Goal: Transaction & Acquisition: Obtain resource

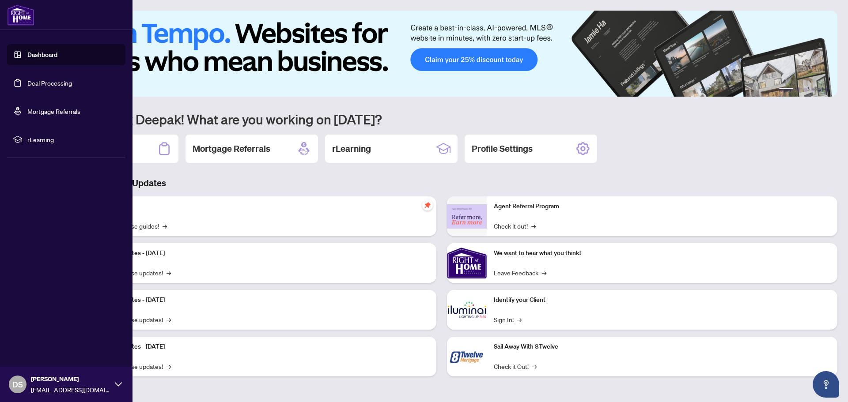
click at [42, 82] on link "Deal Processing" at bounding box center [49, 83] width 45 height 8
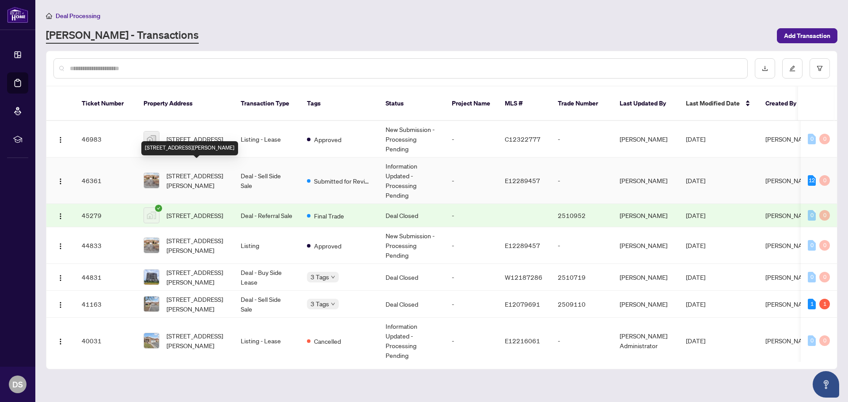
click at [186, 171] on span "[STREET_ADDRESS][PERSON_NAME]" at bounding box center [197, 180] width 60 height 19
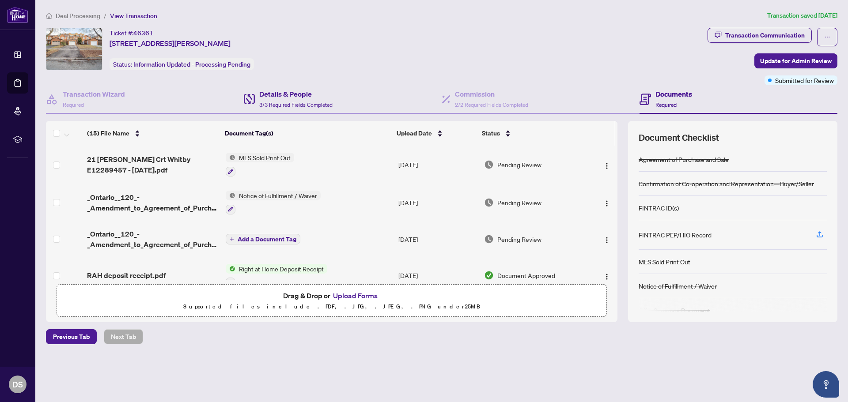
click at [318, 113] on div "Details & People 3/3 Required Fields Completed" at bounding box center [343, 99] width 198 height 29
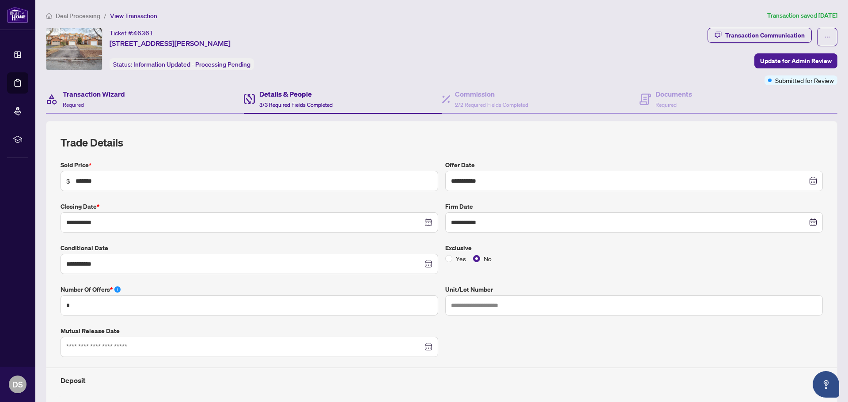
click at [119, 111] on div "Transaction Wizard Required" at bounding box center [145, 99] width 198 height 29
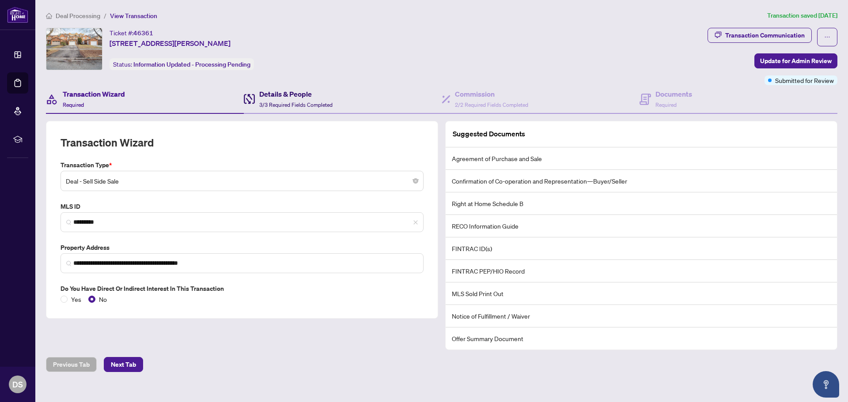
click at [314, 100] on div "Details & People 3/3 Required Fields Completed" at bounding box center [295, 99] width 73 height 21
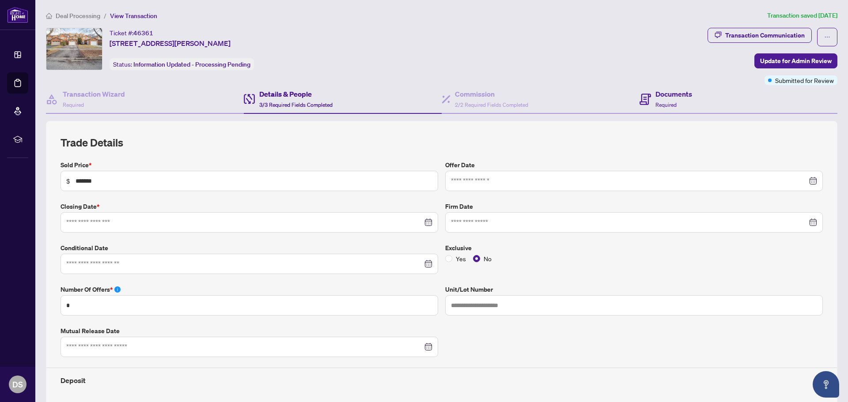
type input "**********"
click at [674, 89] on h4 "Documents" at bounding box center [673, 94] width 37 height 11
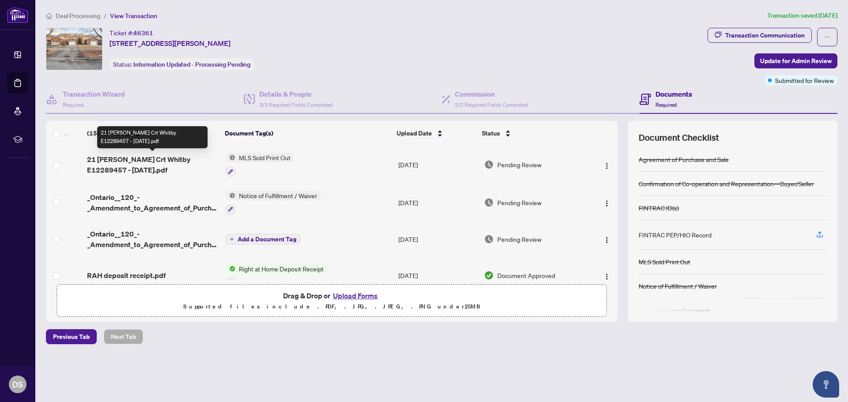
click at [153, 162] on span "21 [PERSON_NAME] Crt Whitby E12289457 - [DATE].pdf" at bounding box center [152, 164] width 131 height 21
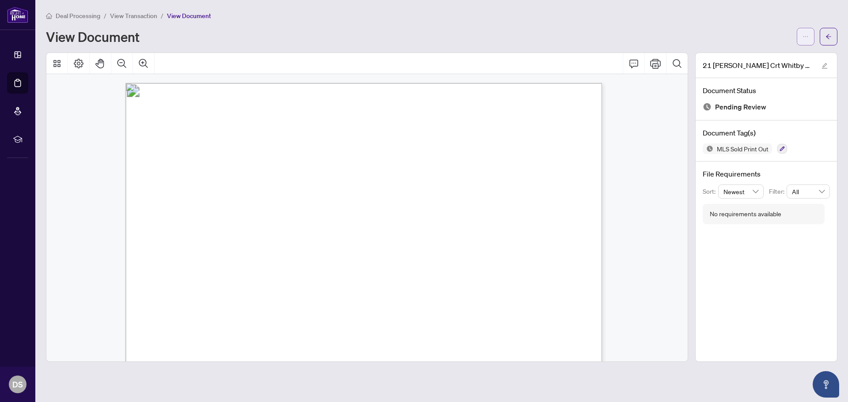
click at [804, 35] on icon "ellipsis" at bounding box center [806, 37] width 6 height 6
click at [754, 51] on span "Download" at bounding box center [773, 56] width 67 height 10
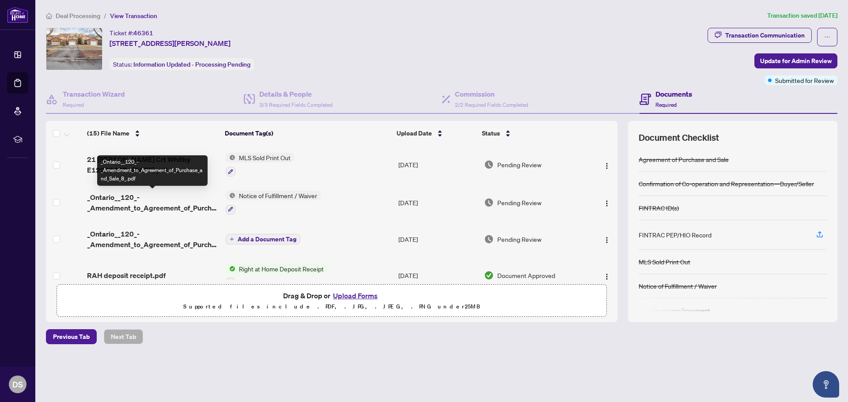
click at [136, 199] on span "_Ontario__120_-_Amendment_to_Agreement_of_Purchase_and_Sale_8_.pdf" at bounding box center [152, 202] width 131 height 21
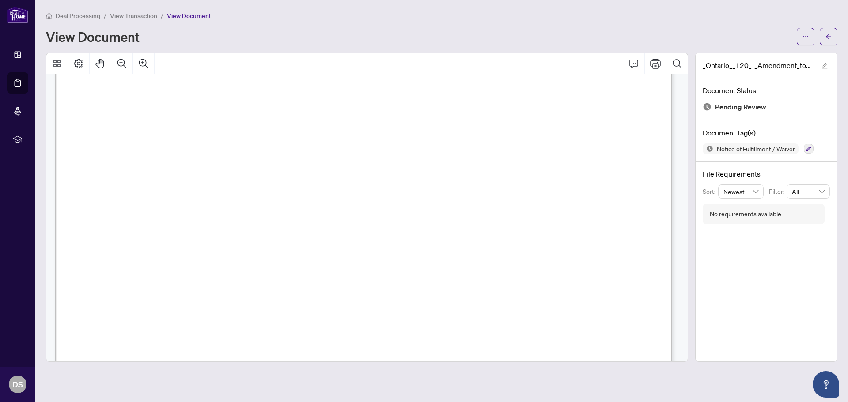
scroll to position [221, 0]
click at [813, 42] on button "button" at bounding box center [806, 37] width 18 height 18
click at [763, 57] on span "Download" at bounding box center [773, 56] width 67 height 10
click at [125, 13] on span "View Transaction" at bounding box center [133, 16] width 47 height 8
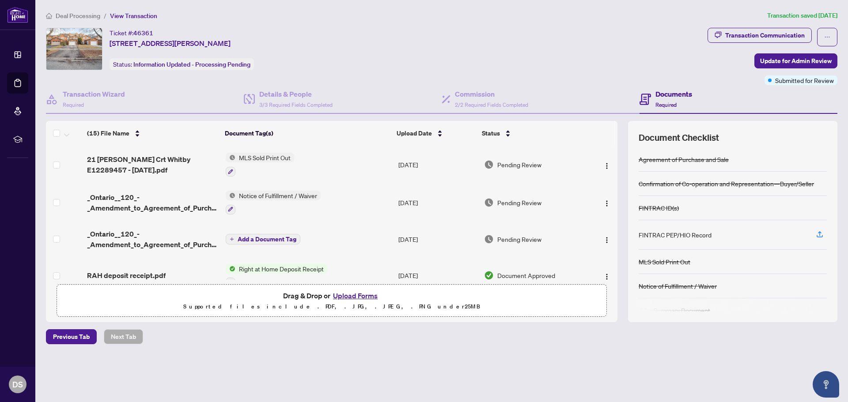
scroll to position [44, 0]
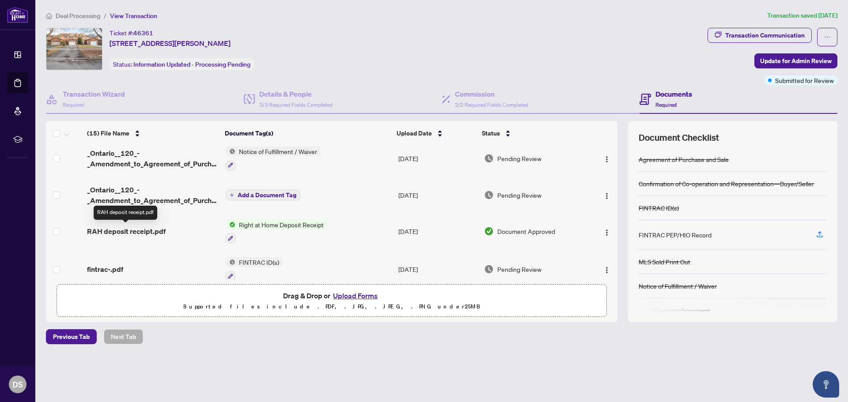
click at [130, 229] on span "RAH deposit receipt.pdf" at bounding box center [126, 231] width 79 height 11
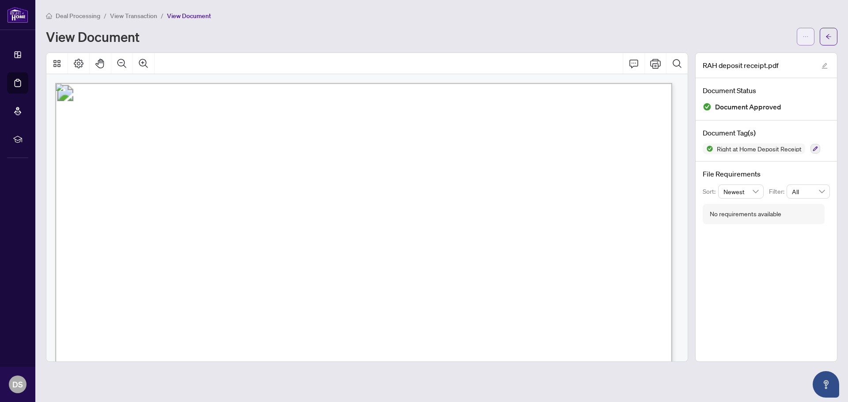
click at [803, 37] on icon "ellipsis" at bounding box center [805, 36] width 5 height 1
click at [801, 37] on button "button" at bounding box center [806, 37] width 18 height 18
click at [757, 52] on span "Download" at bounding box center [773, 56] width 67 height 10
click at [125, 12] on span "View Transaction" at bounding box center [133, 16] width 47 height 8
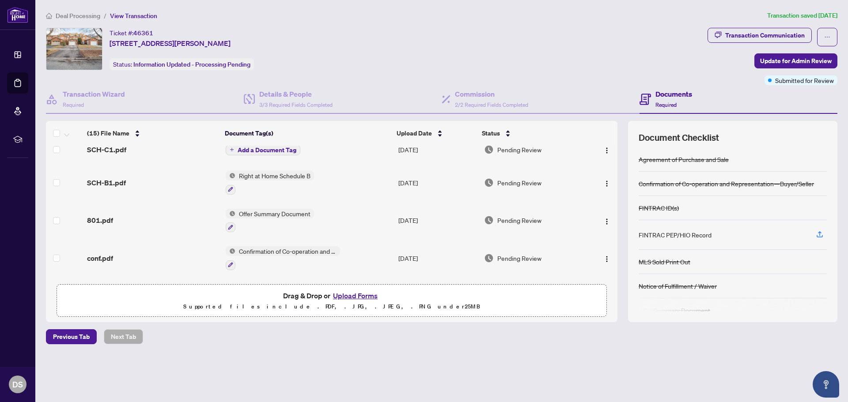
scroll to position [177, 0]
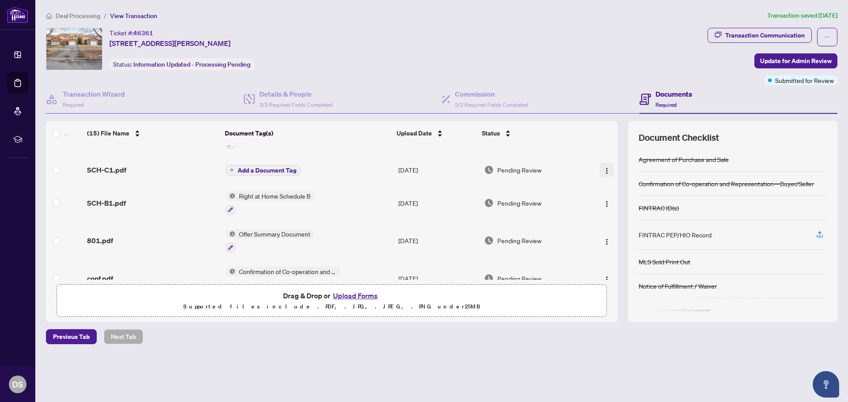
click at [603, 166] on span "button" at bounding box center [606, 170] width 7 height 10
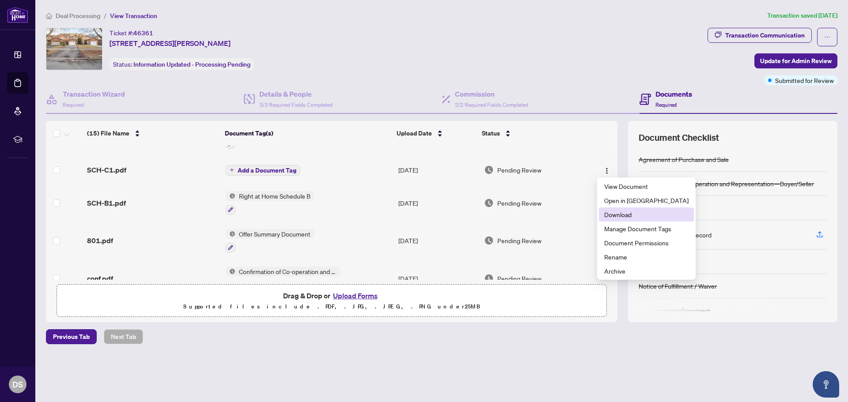
click at [629, 215] on span "Download" at bounding box center [646, 215] width 84 height 10
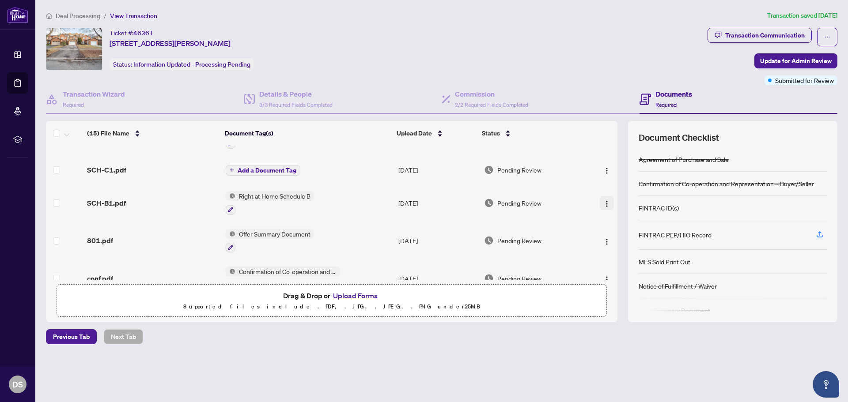
click at [604, 203] on img "button" at bounding box center [606, 204] width 7 height 7
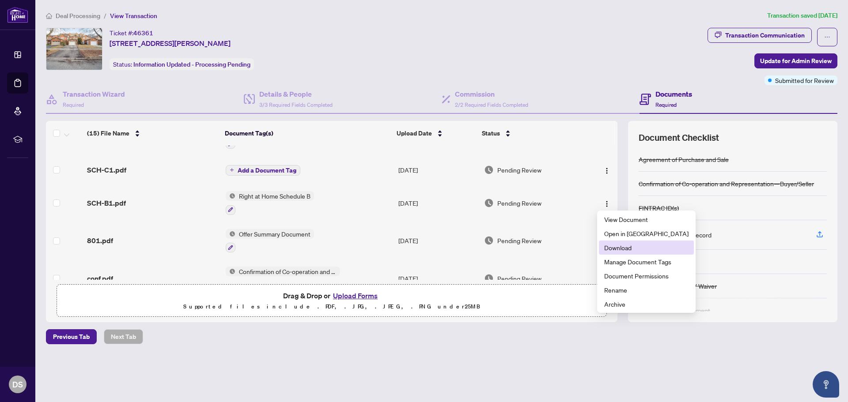
click at [625, 253] on li "Download" at bounding box center [646, 248] width 95 height 14
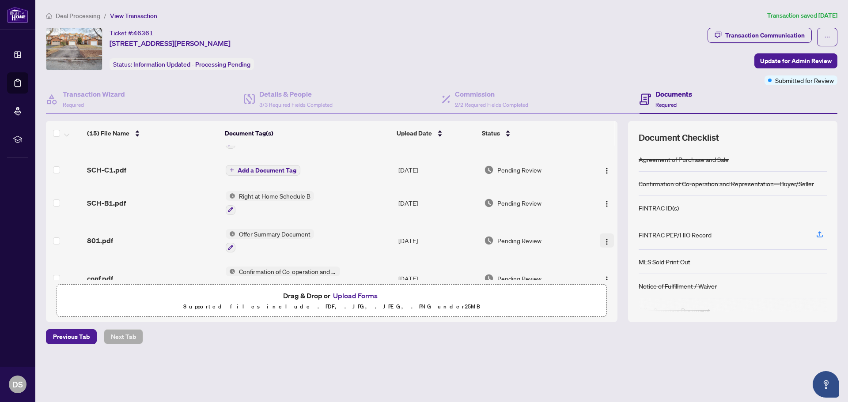
click at [604, 241] on img "button" at bounding box center [606, 241] width 7 height 7
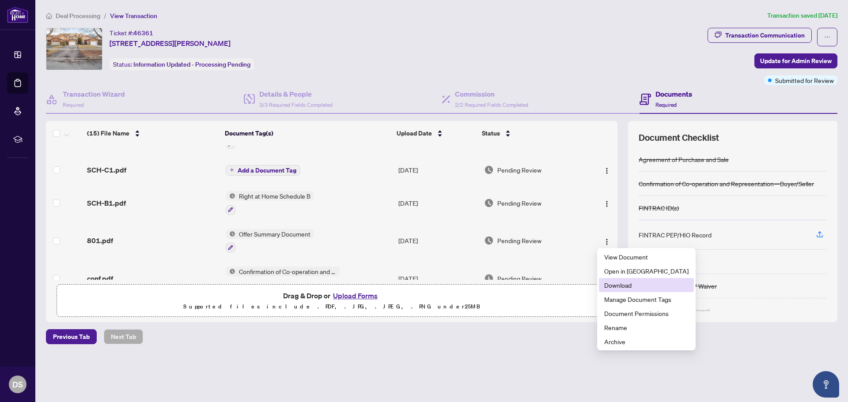
click at [622, 288] on span "Download" at bounding box center [646, 285] width 84 height 10
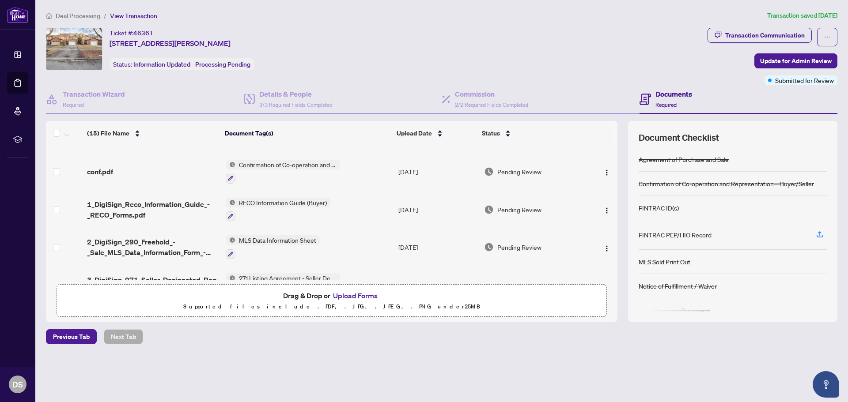
scroll to position [309, 0]
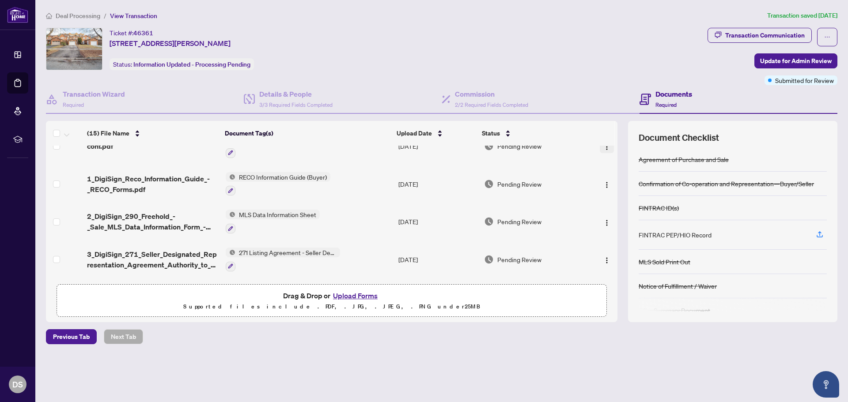
click at [604, 148] on img "button" at bounding box center [606, 147] width 7 height 7
click at [602, 144] on th at bounding box center [600, 133] width 30 height 25
click at [604, 147] on img "button" at bounding box center [606, 147] width 7 height 7
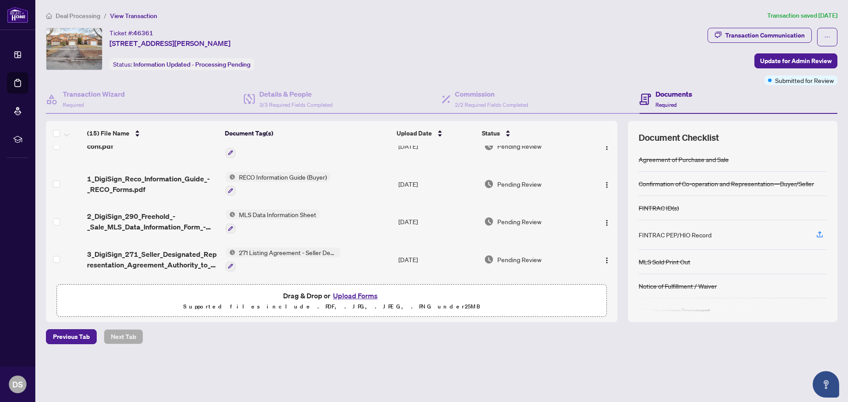
scroll to position [265, 0]
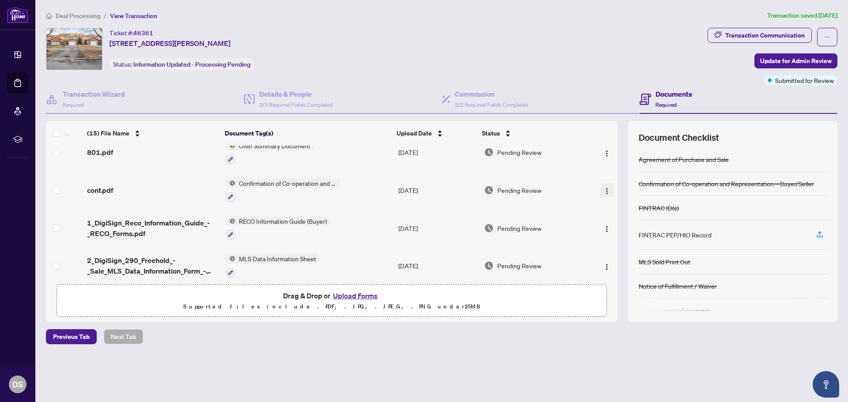
click at [603, 188] on img "button" at bounding box center [606, 191] width 7 height 7
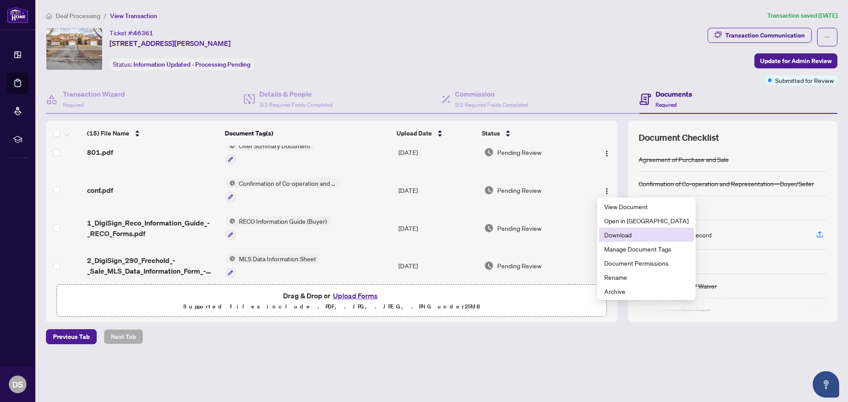
click at [616, 231] on span "Download" at bounding box center [646, 235] width 84 height 10
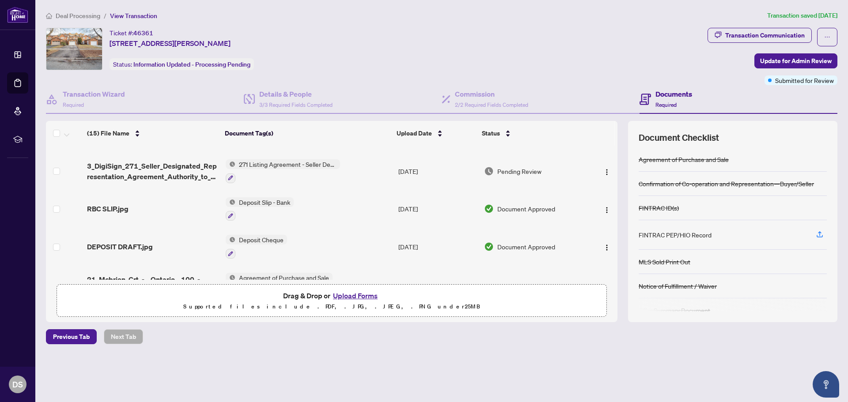
scroll to position [422, 0]
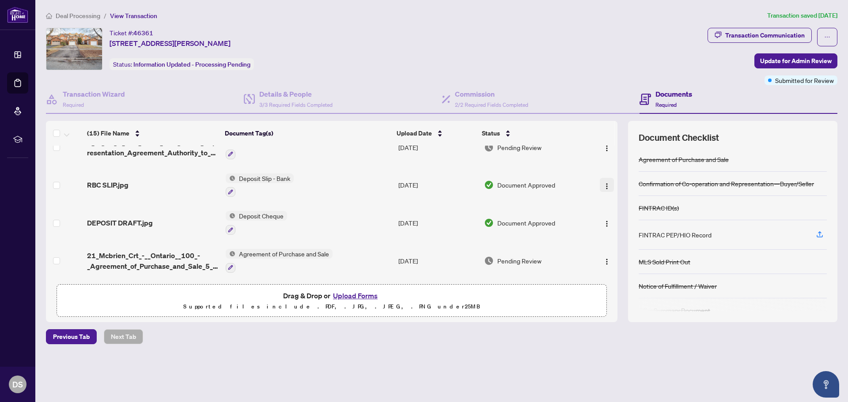
click at [603, 184] on img "button" at bounding box center [606, 186] width 7 height 7
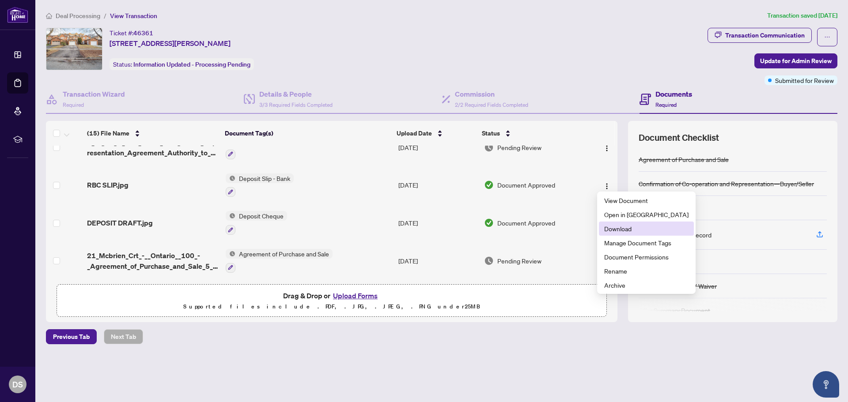
click at [620, 224] on span "Download" at bounding box center [646, 229] width 84 height 10
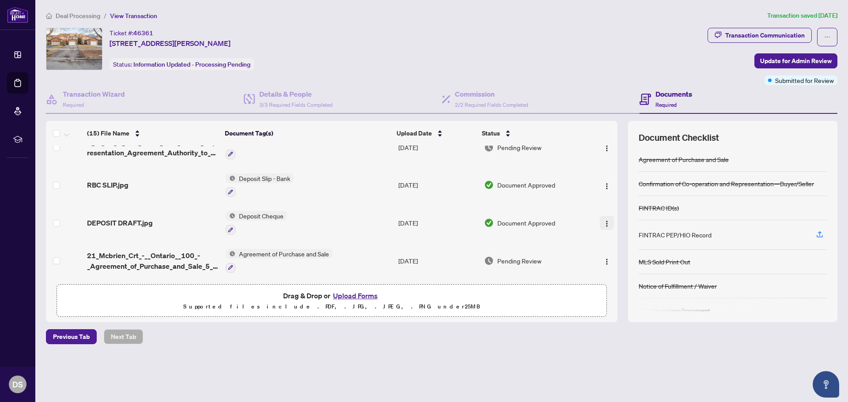
click at [604, 220] on img "button" at bounding box center [606, 223] width 7 height 7
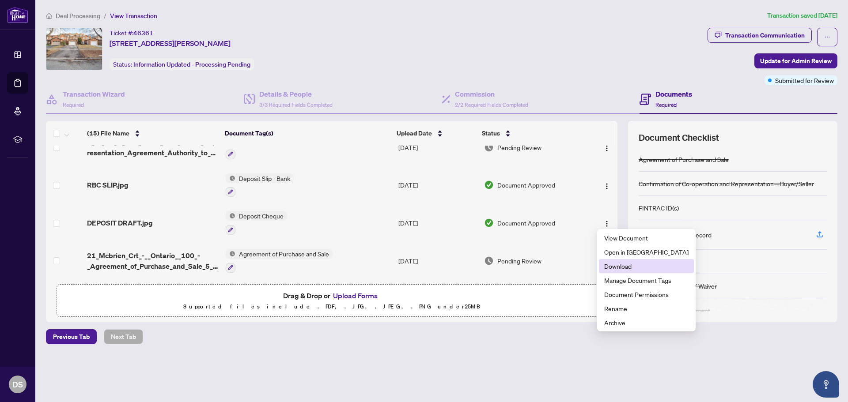
click at [615, 266] on span "Download" at bounding box center [646, 266] width 84 height 10
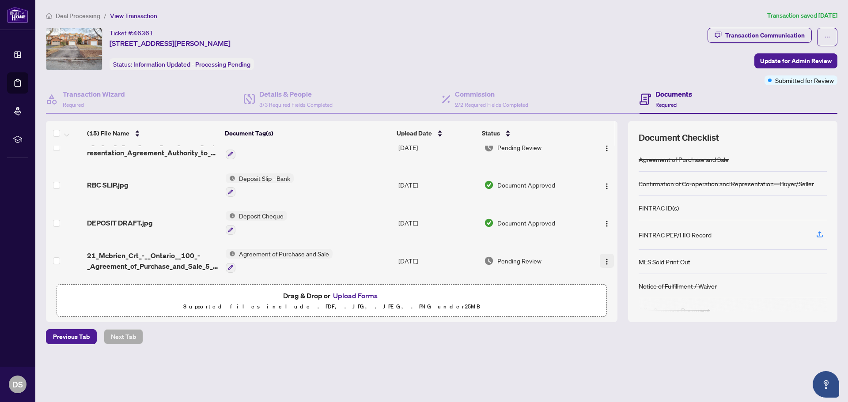
click at [600, 259] on button "button" at bounding box center [607, 261] width 14 height 14
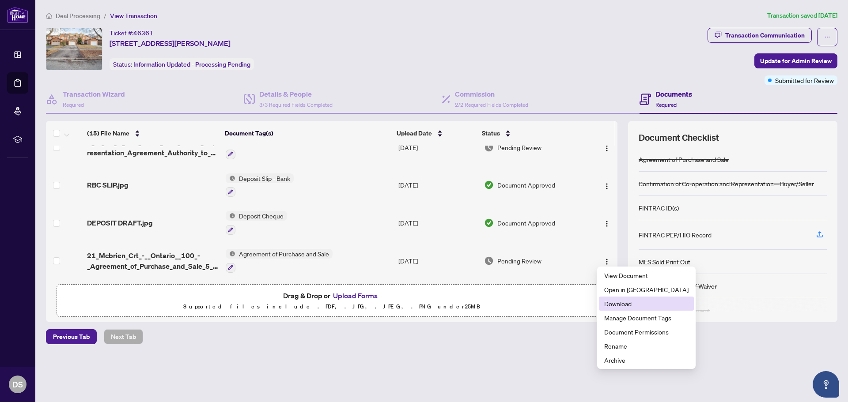
click at [613, 303] on span "Download" at bounding box center [646, 304] width 84 height 10
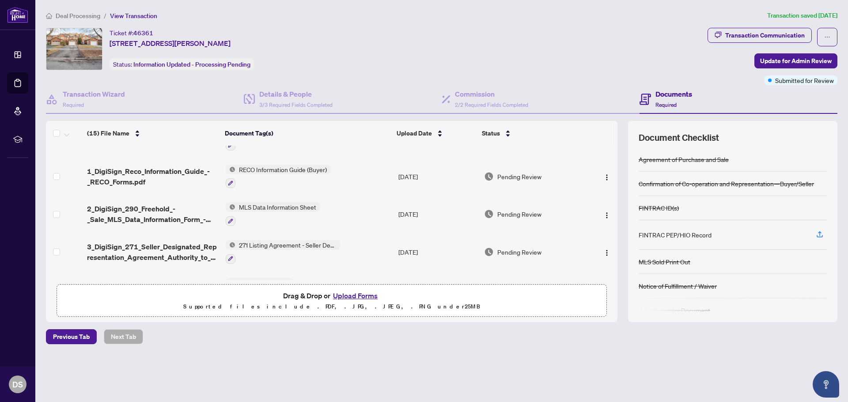
scroll to position [246, 0]
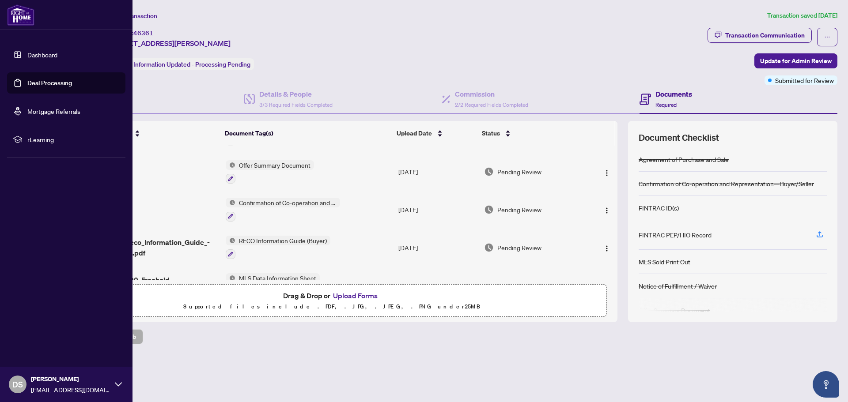
click at [59, 86] on link "Deal Processing" at bounding box center [49, 83] width 45 height 8
